Goal: Entertainment & Leisure: Consume media (video, audio)

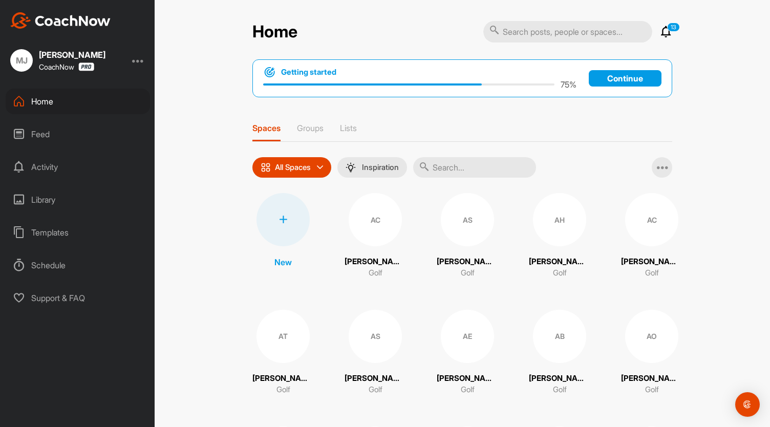
click at [37, 136] on div "Feed" at bounding box center [78, 134] width 144 height 26
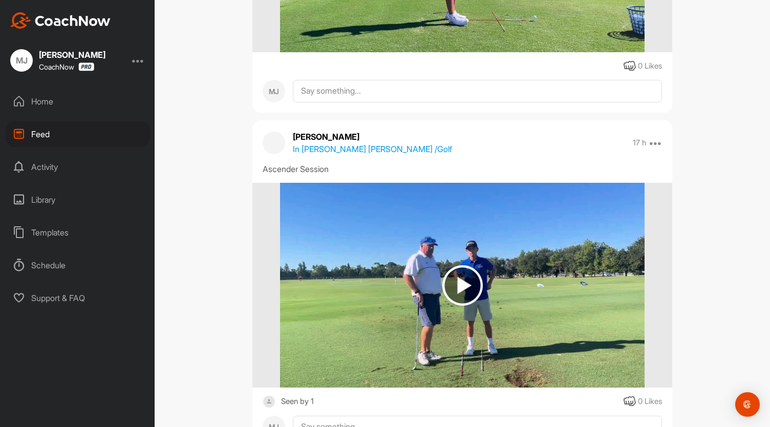
scroll to position [405, 0]
click at [459, 281] on img at bounding box center [462, 285] width 40 height 40
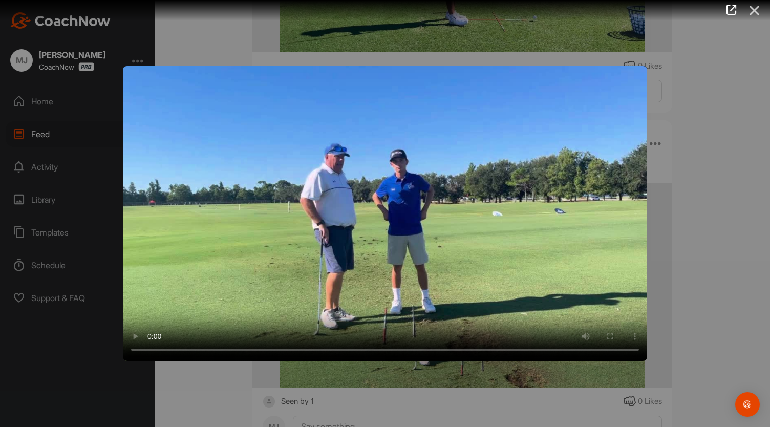
click at [751, 11] on icon at bounding box center [754, 10] width 24 height 19
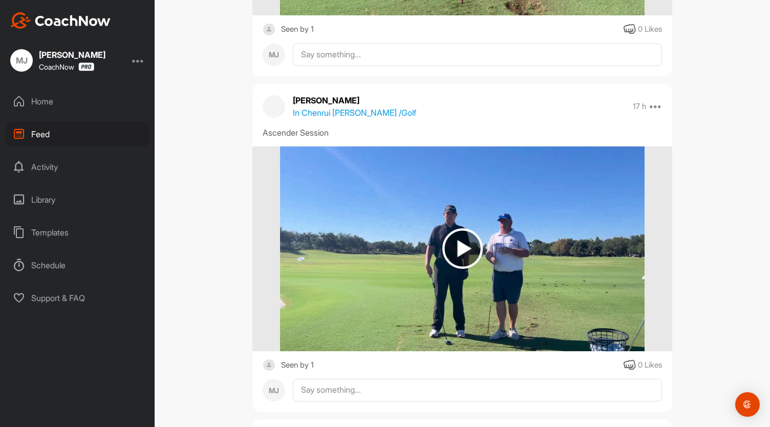
scroll to position [778, 0]
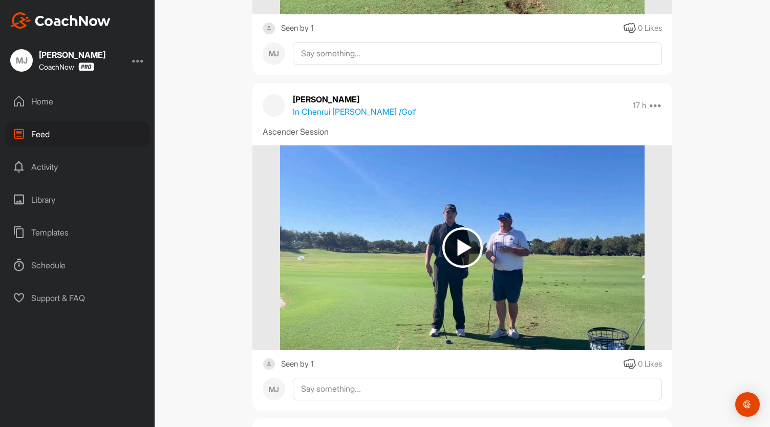
click at [455, 247] on img at bounding box center [462, 247] width 40 height 40
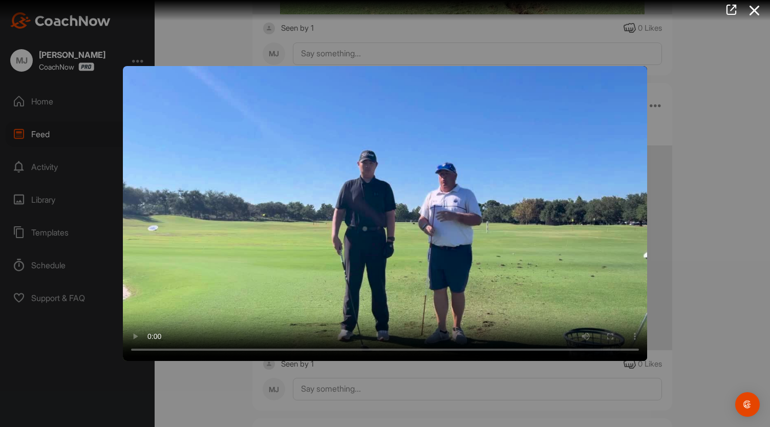
click at [718, 167] on div at bounding box center [385, 213] width 770 height 427
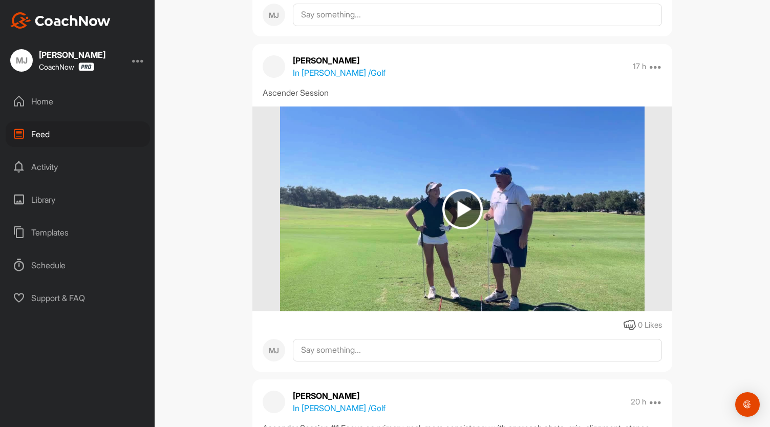
scroll to position [1152, 0]
click at [463, 209] on img at bounding box center [462, 209] width 40 height 40
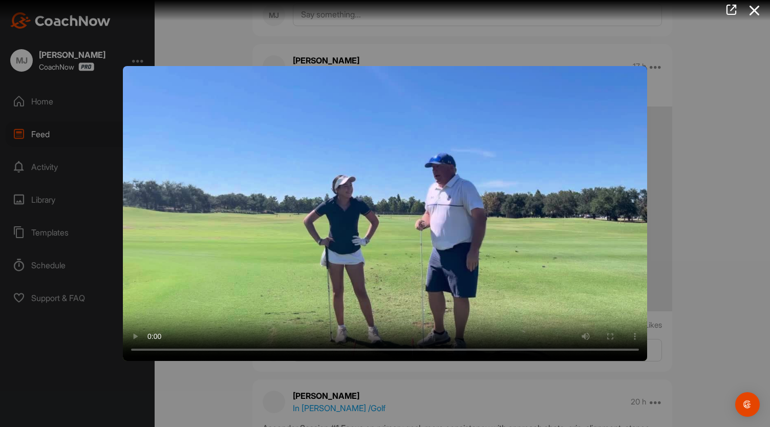
drag, startPoint x: 465, startPoint y: 228, endPoint x: 667, endPoint y: 118, distance: 230.5
click at [667, 118] on div "Video Player is loading. Play Video Play Skip Backward Skip Forward Mute Curren…" at bounding box center [385, 213] width 770 height 427
click at [751, 12] on icon at bounding box center [754, 10] width 24 height 19
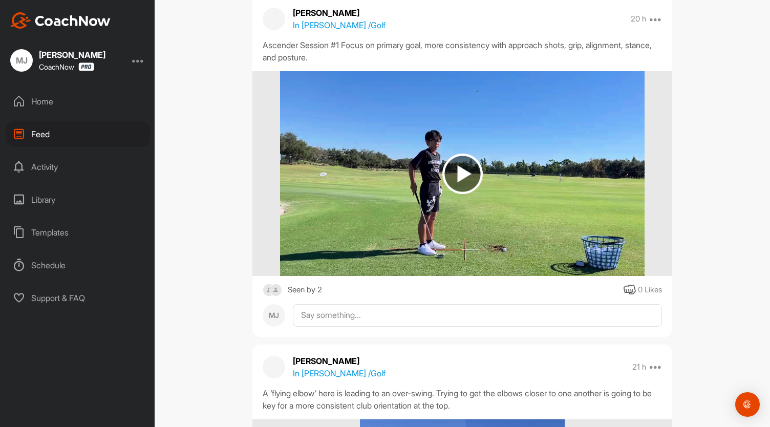
scroll to position [1529, 0]
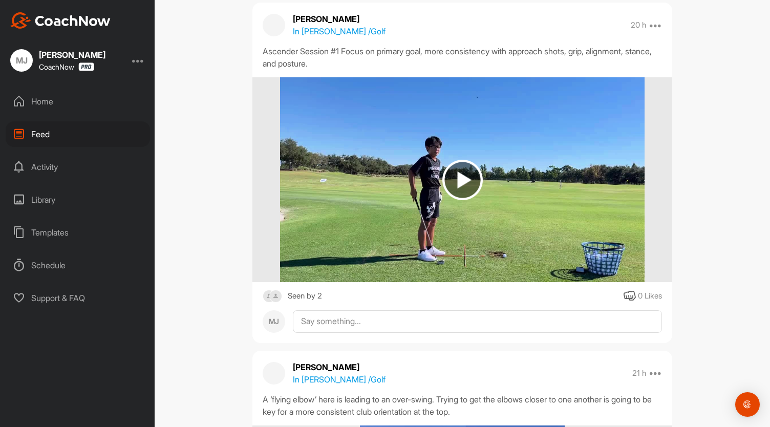
click at [448, 179] on img at bounding box center [462, 180] width 40 height 40
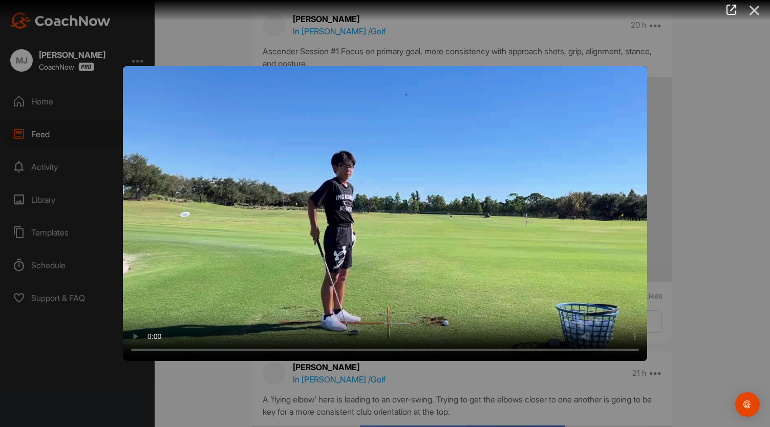
click at [755, 11] on icon at bounding box center [754, 10] width 24 height 19
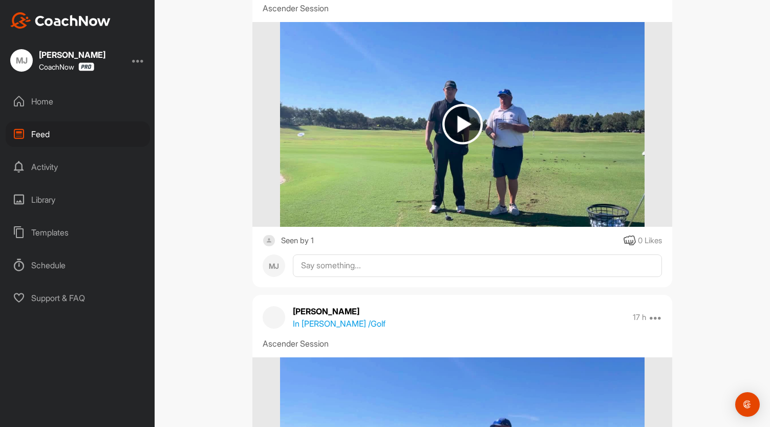
scroll to position [900, 0]
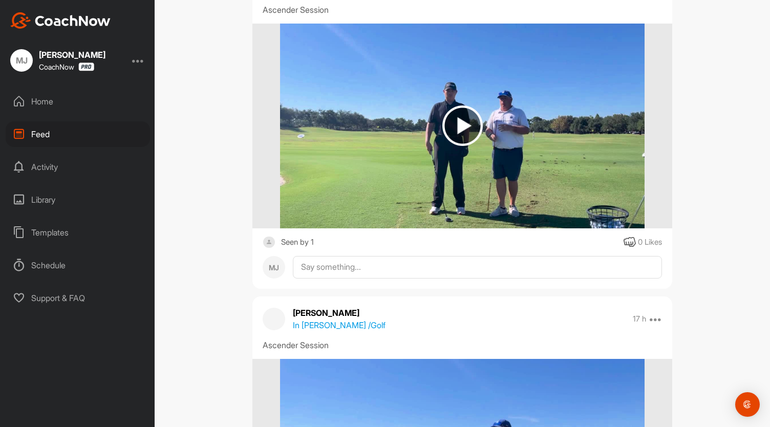
click at [450, 130] on img at bounding box center [462, 125] width 40 height 40
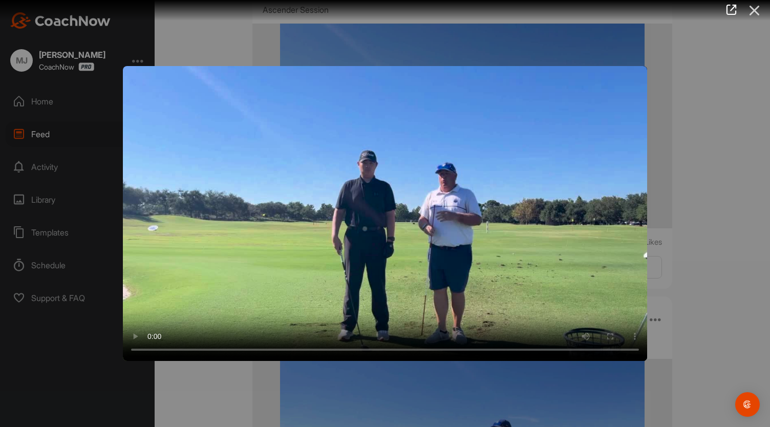
click at [753, 11] on icon at bounding box center [754, 10] width 24 height 19
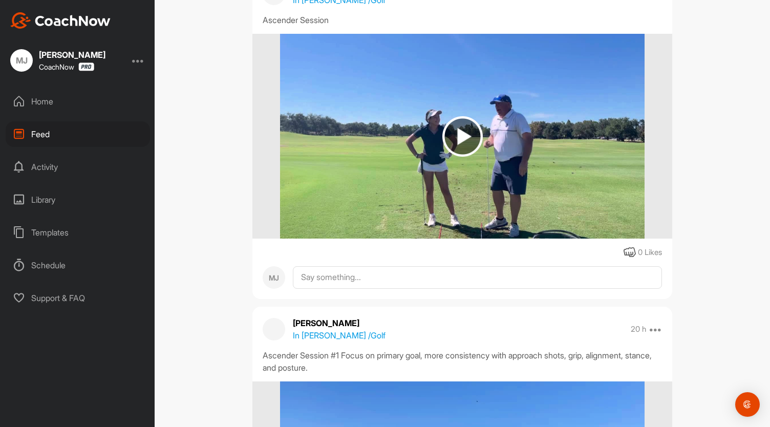
scroll to position [1225, 0]
click at [453, 131] on img at bounding box center [462, 136] width 40 height 40
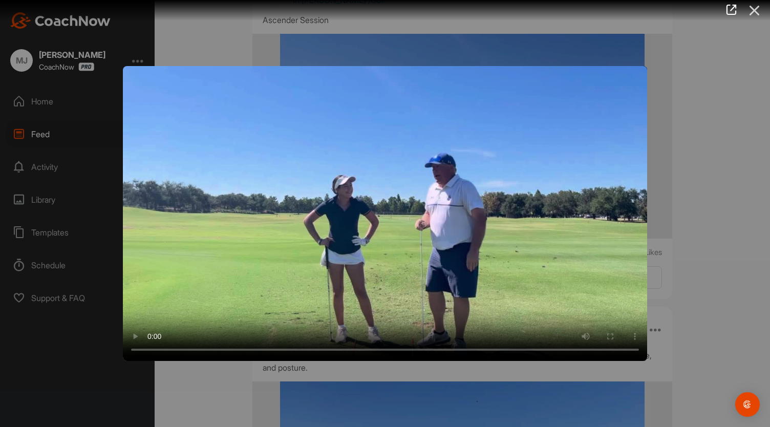
click at [751, 8] on icon at bounding box center [754, 10] width 24 height 19
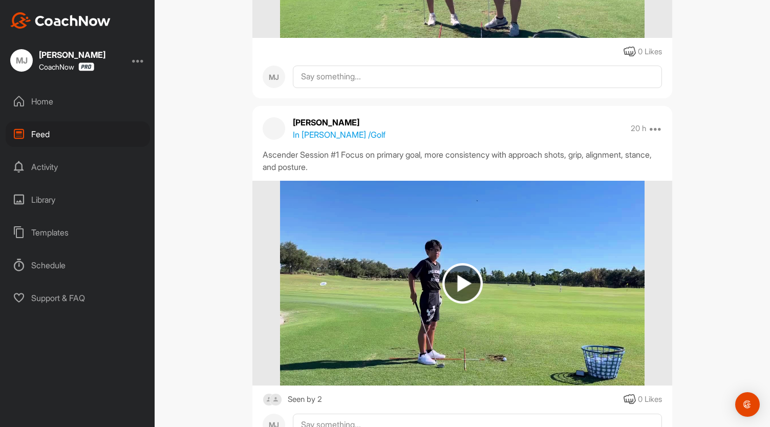
scroll to position [1426, 0]
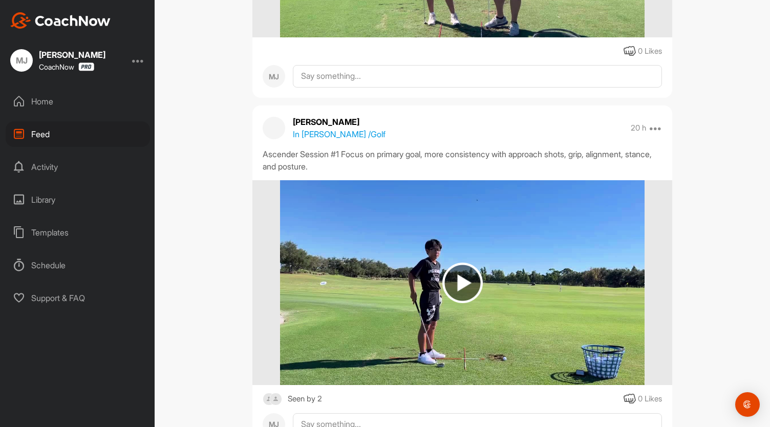
click at [453, 284] on img at bounding box center [462, 282] width 40 height 40
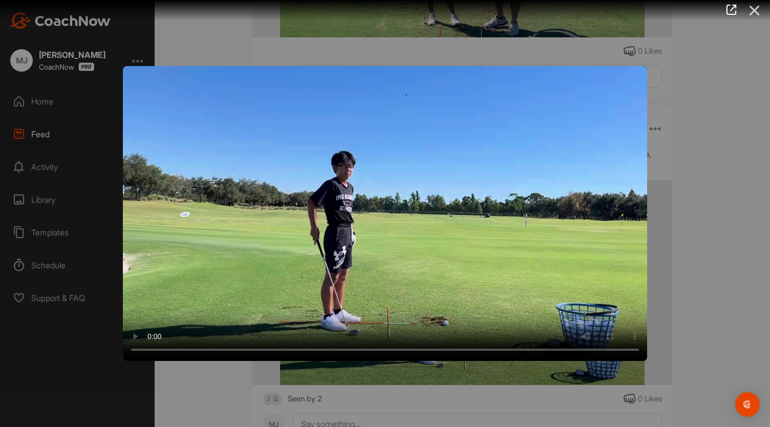
click at [752, 13] on icon at bounding box center [754, 10] width 24 height 19
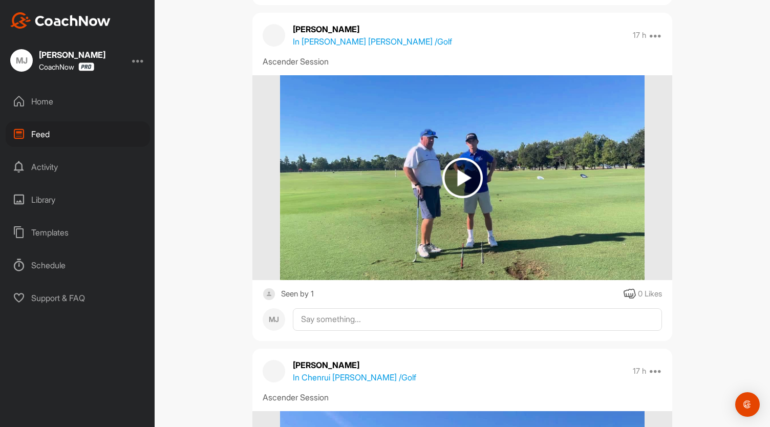
scroll to position [0, 0]
